Goal: Find specific page/section: Find specific page/section

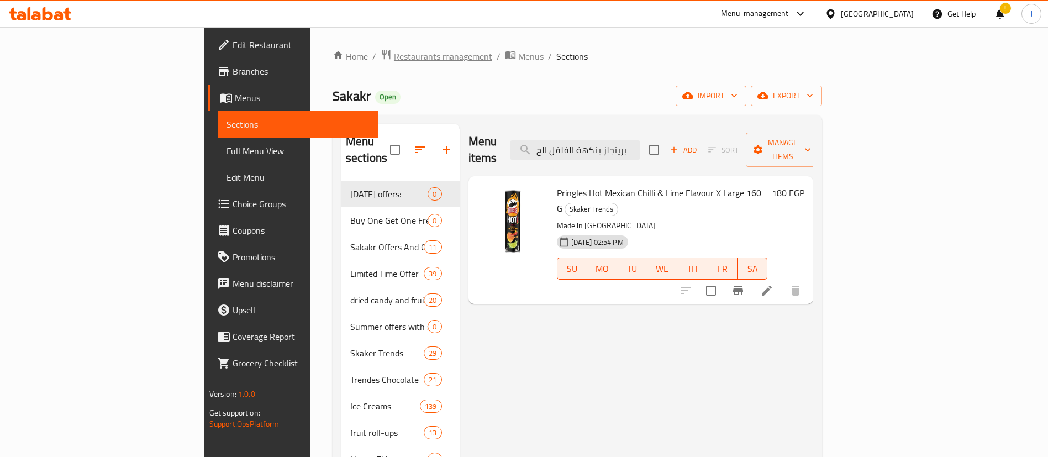
click at [394, 53] on span "Restaurants management" at bounding box center [443, 56] width 98 height 13
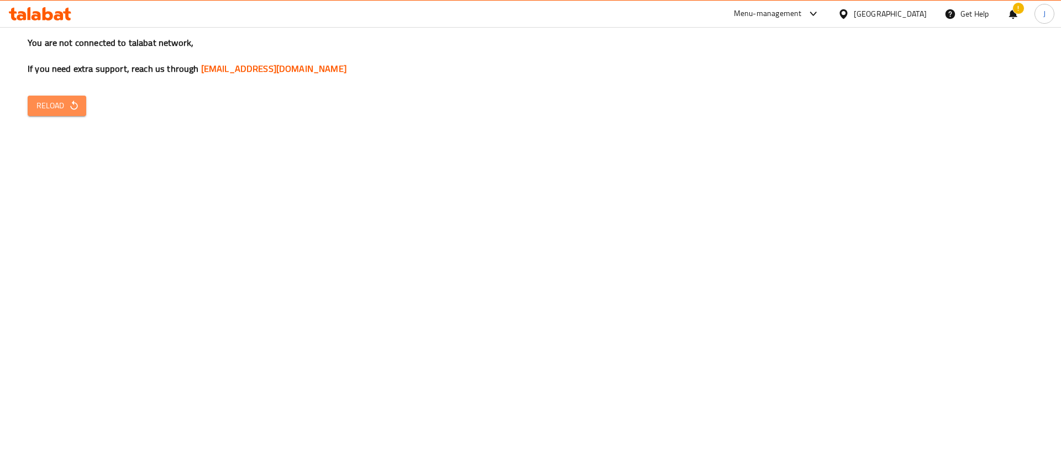
click at [56, 102] on span "Reload" at bounding box center [56, 106] width 41 height 14
click at [20, 102] on div "You are not connected to talabat network, If you need extra support, reach us t…" at bounding box center [530, 228] width 1061 height 457
click at [41, 107] on span "Reload" at bounding box center [56, 106] width 41 height 14
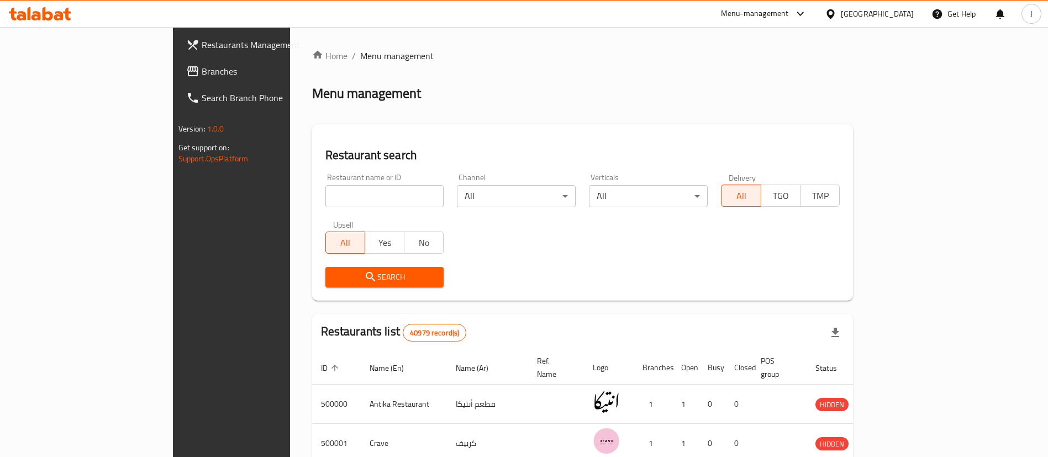
click at [326, 195] on input "search" at bounding box center [385, 196] width 119 height 22
paste input "503536"
type input "503536"
click button "Search" at bounding box center [385, 277] width 119 height 20
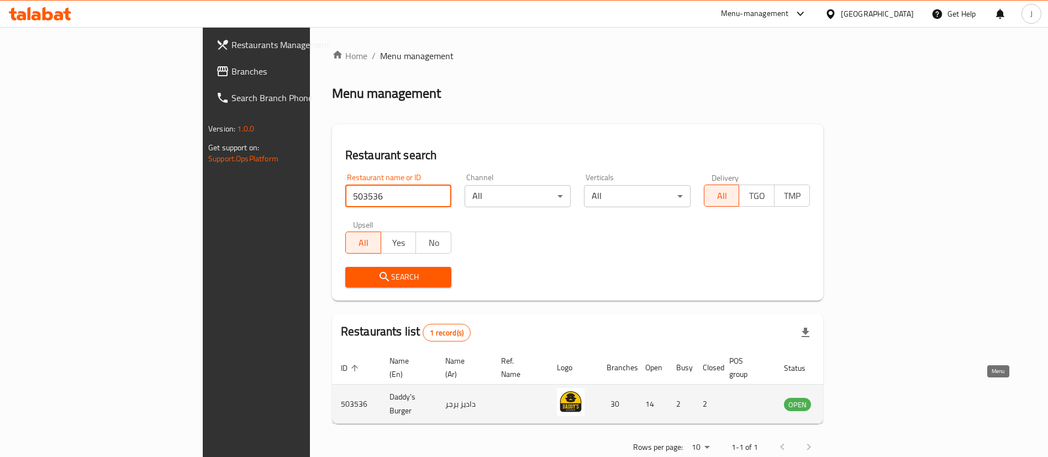
click at [863, 397] on link "enhanced table" at bounding box center [852, 403] width 20 height 13
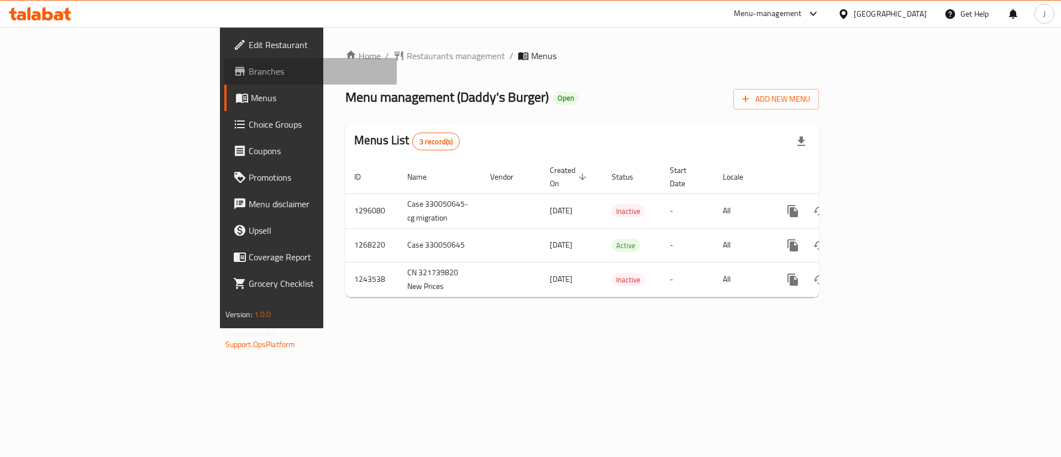
click at [249, 69] on span "Branches" at bounding box center [319, 71] width 140 height 13
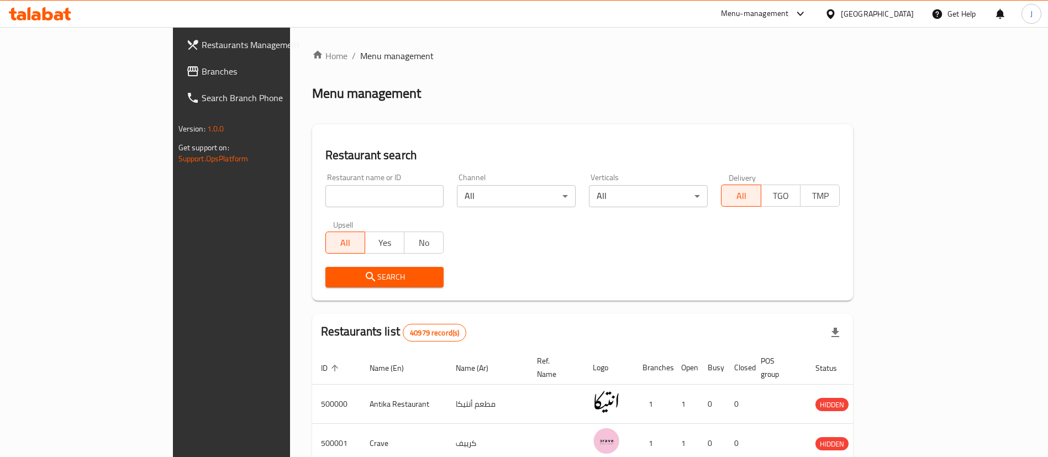
click at [789, 11] on div "Menu-management" at bounding box center [755, 13] width 68 height 13
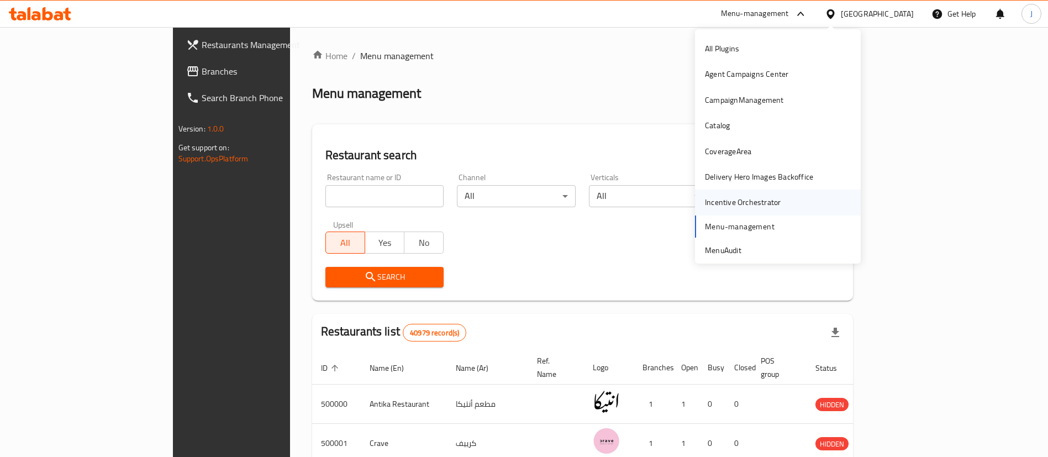
click at [715, 203] on div "Incentive Orchestrator" at bounding box center [743, 202] width 76 height 12
